Goal: Register for event/course

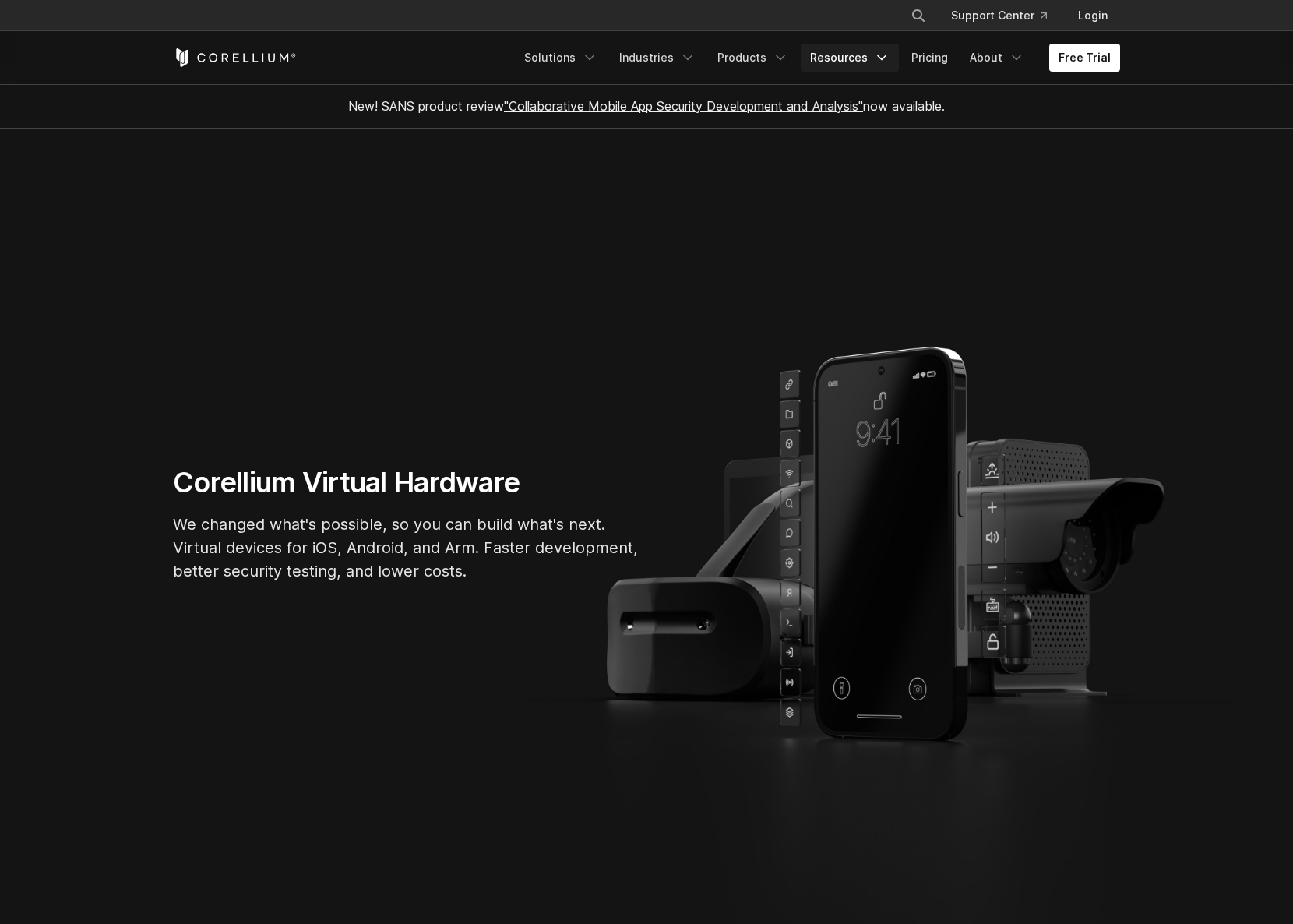
click at [860, 63] on link "Resources" at bounding box center [850, 57] width 99 height 28
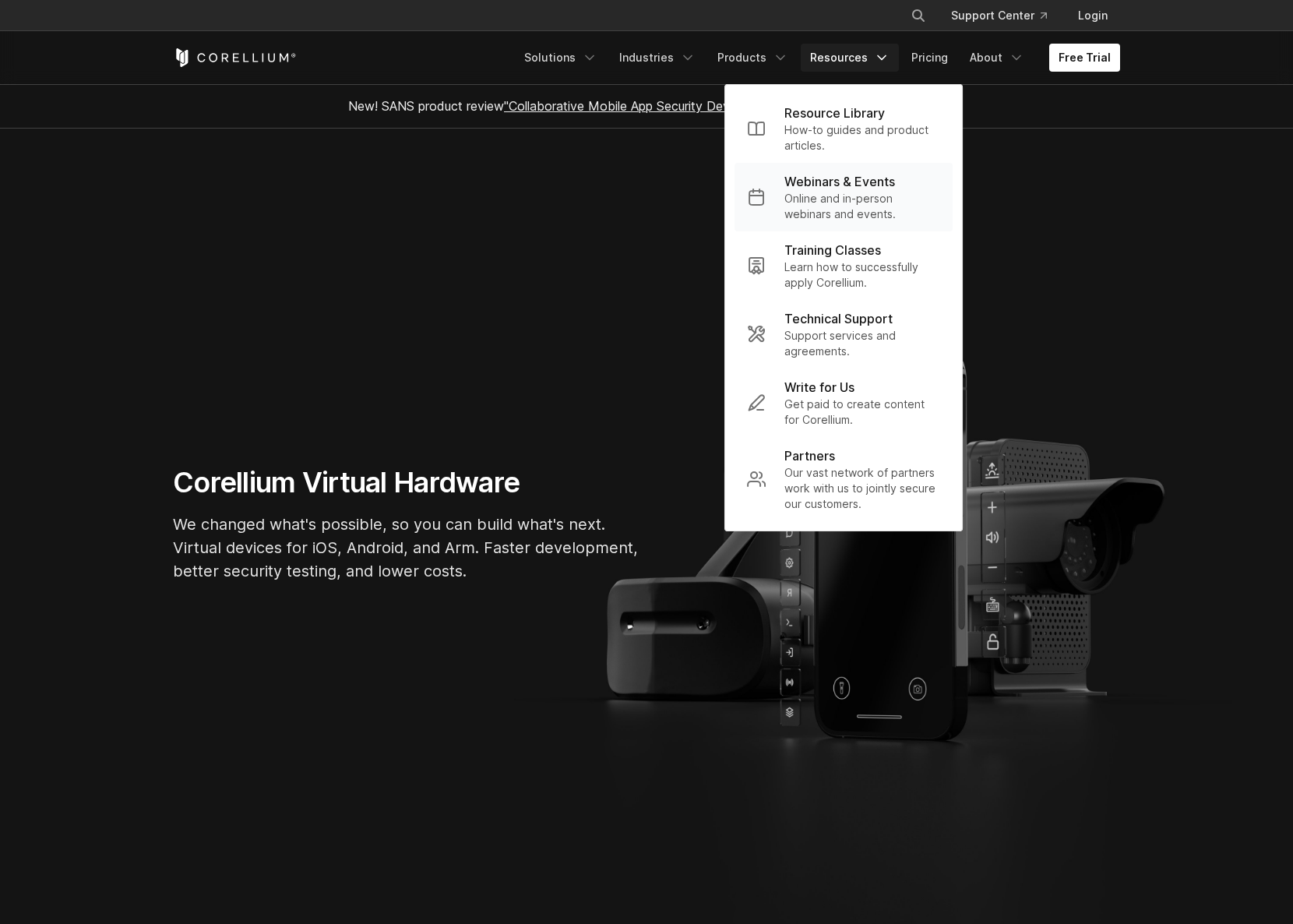
click at [834, 194] on p "Online and in-person webinars and events." at bounding box center [863, 206] width 156 height 31
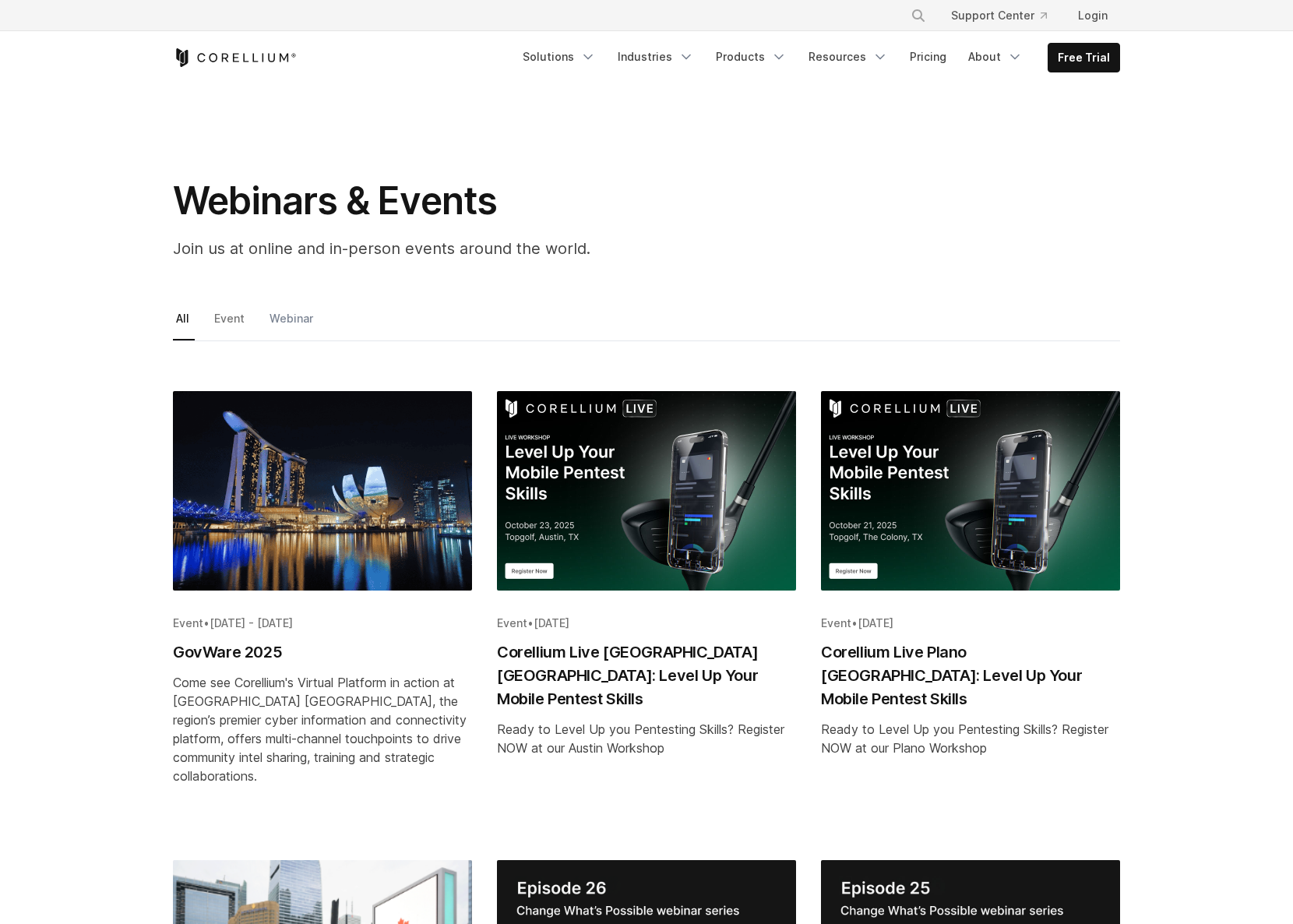
click at [298, 309] on link "Webinar" at bounding box center [293, 324] width 52 height 33
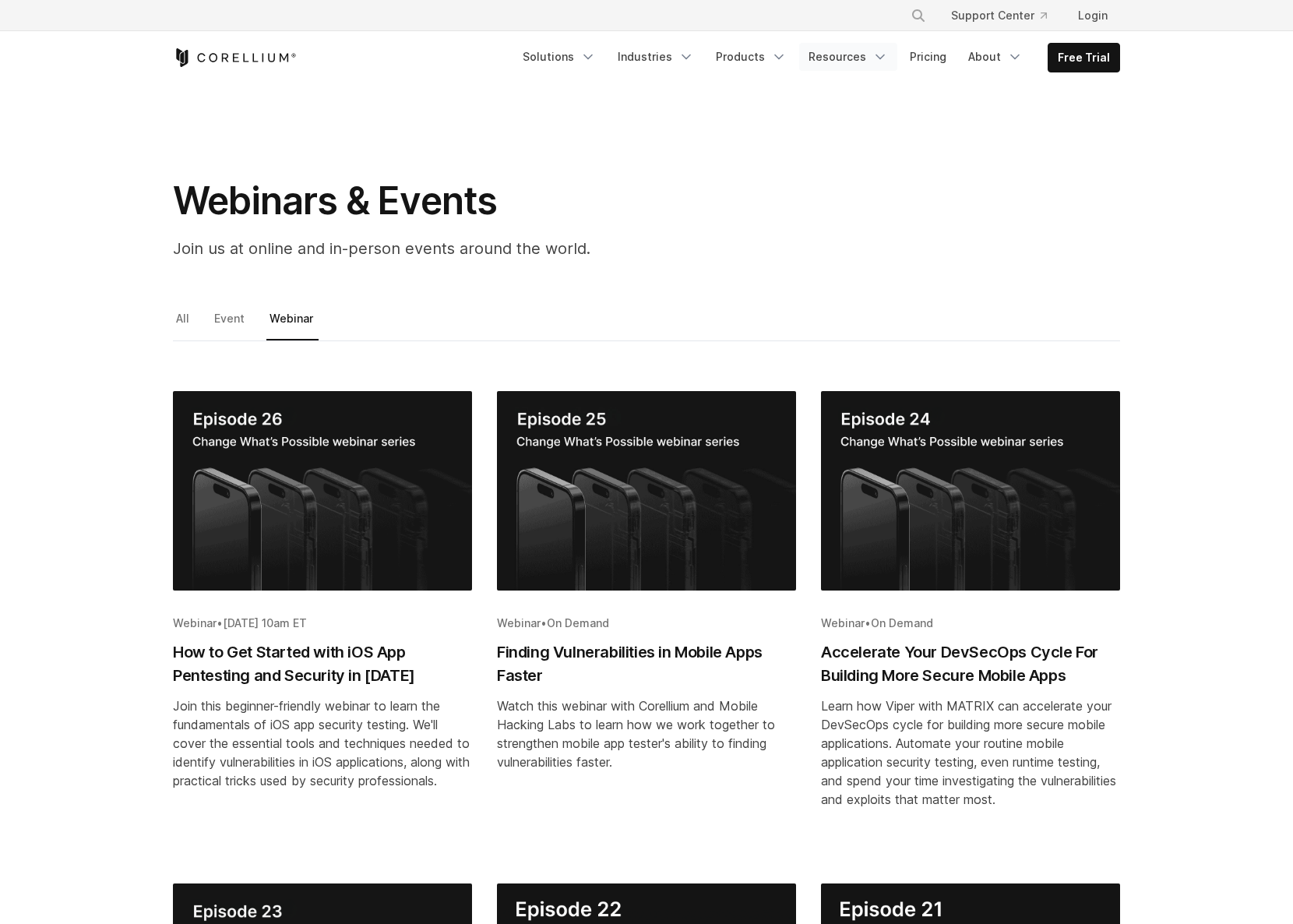
click at [852, 57] on link "Resources" at bounding box center [848, 56] width 99 height 28
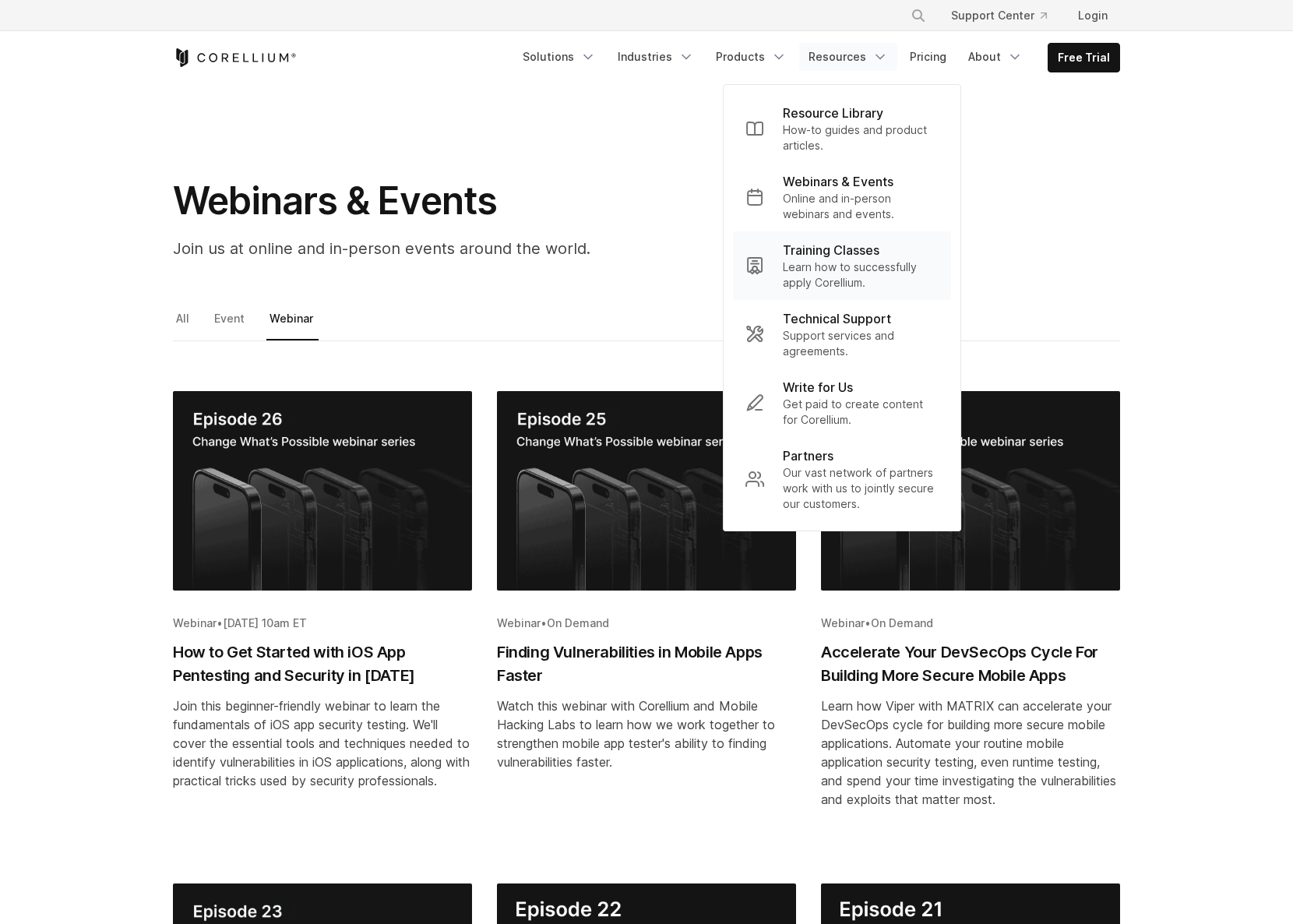
click at [844, 252] on p "Training Classes" at bounding box center [831, 250] width 97 height 19
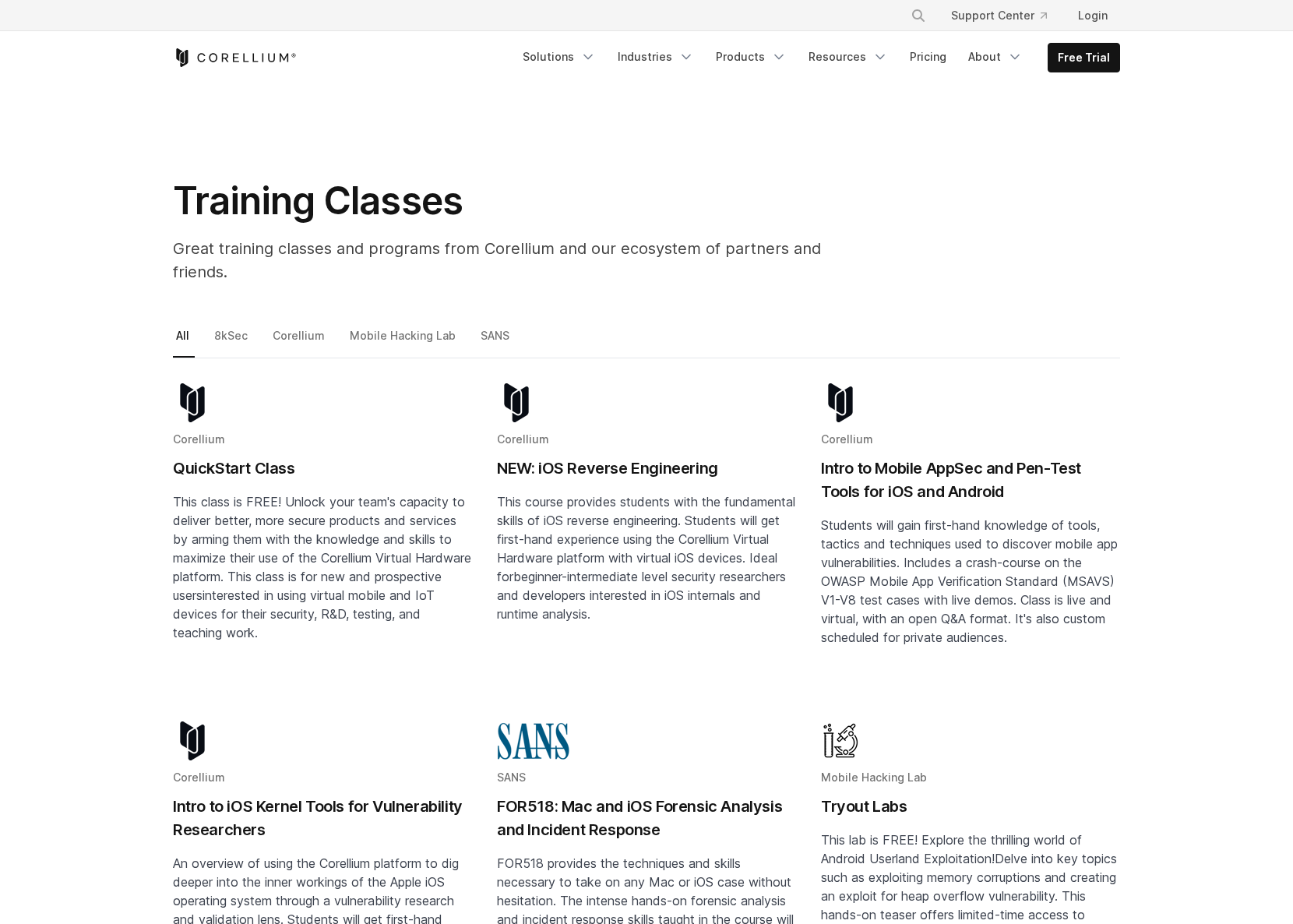
click at [268, 543] on p "This class is FREE! Unlock your team's capacity to deliver better, more secure …" at bounding box center [322, 567] width 299 height 149
